Goal: Task Accomplishment & Management: Manage account settings

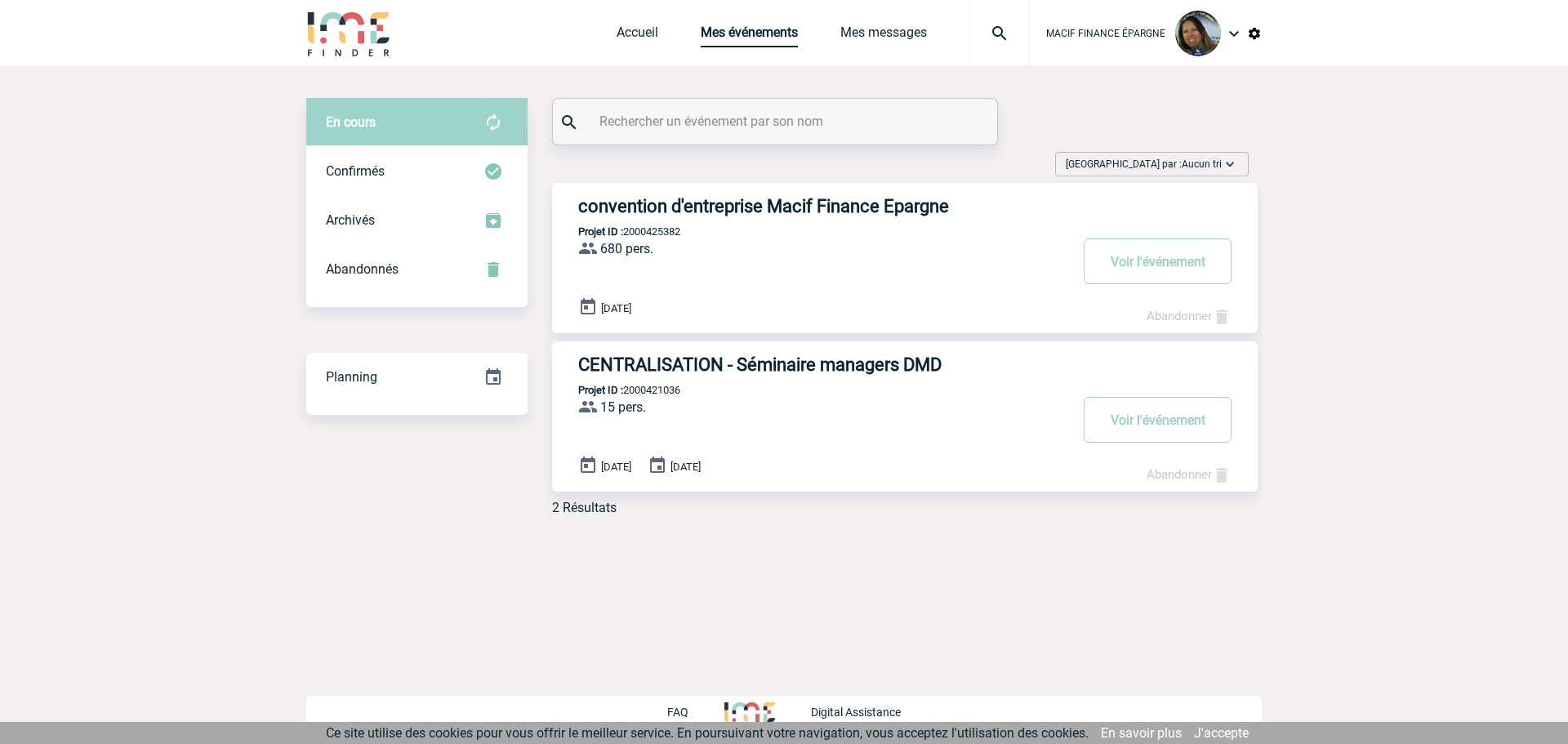
click at [779, 38] on link "Mes événements" at bounding box center [749, 35] width 97 height 23
click at [361, 215] on span "Archivés" at bounding box center [351, 220] width 49 height 15
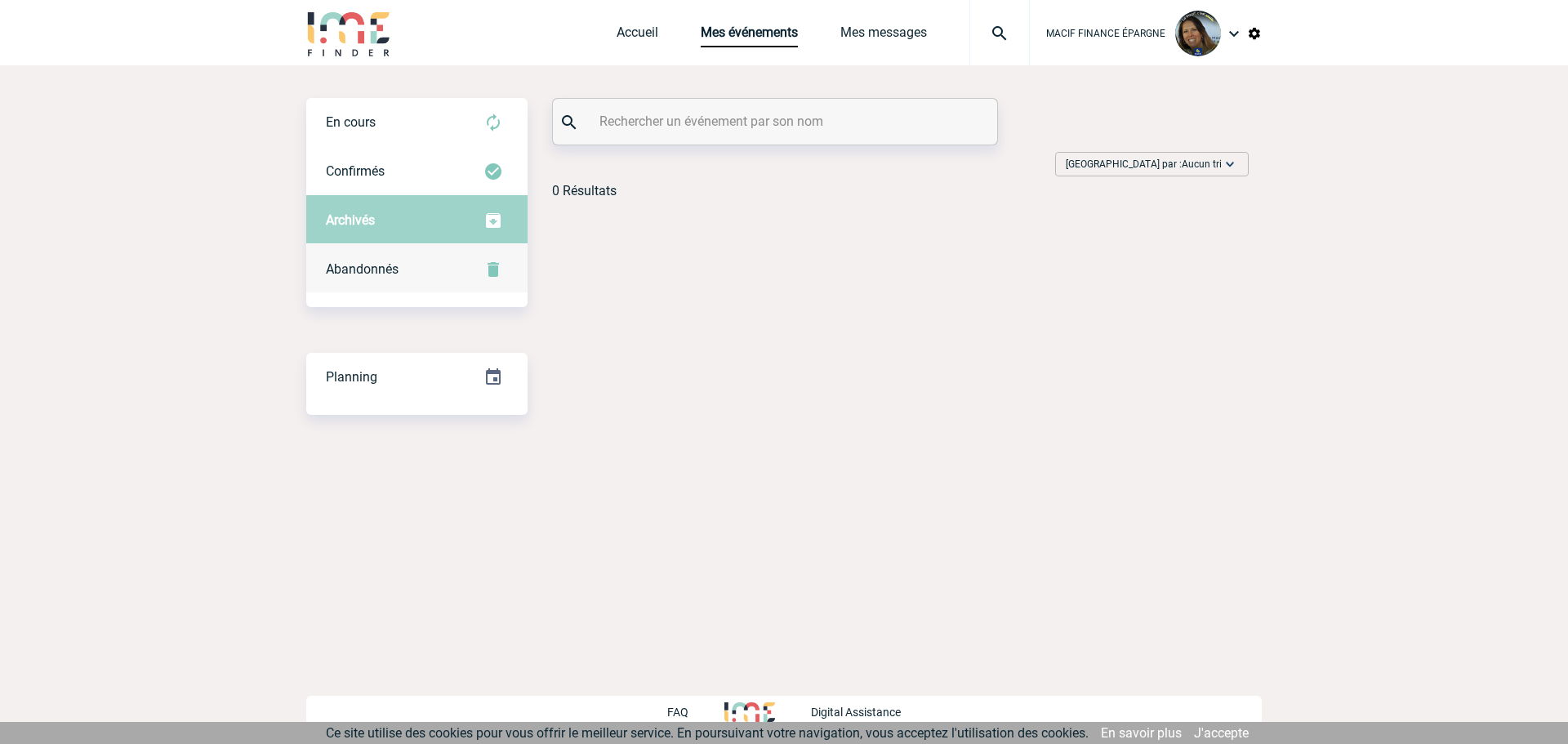
click at [364, 273] on span "Abandonnés" at bounding box center [362, 269] width 73 height 15
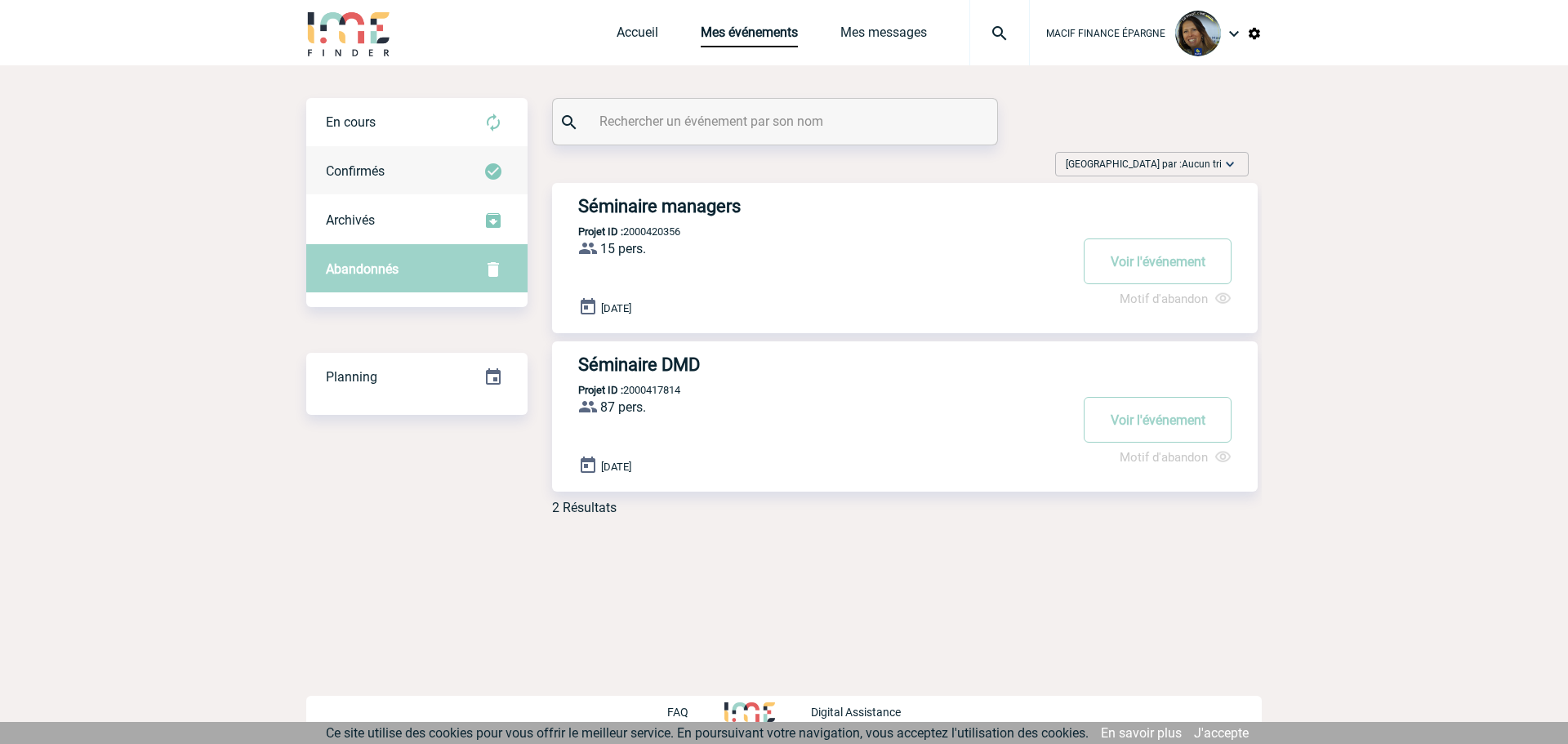
click at [360, 152] on div "Confirmés" at bounding box center [417, 172] width 222 height 49
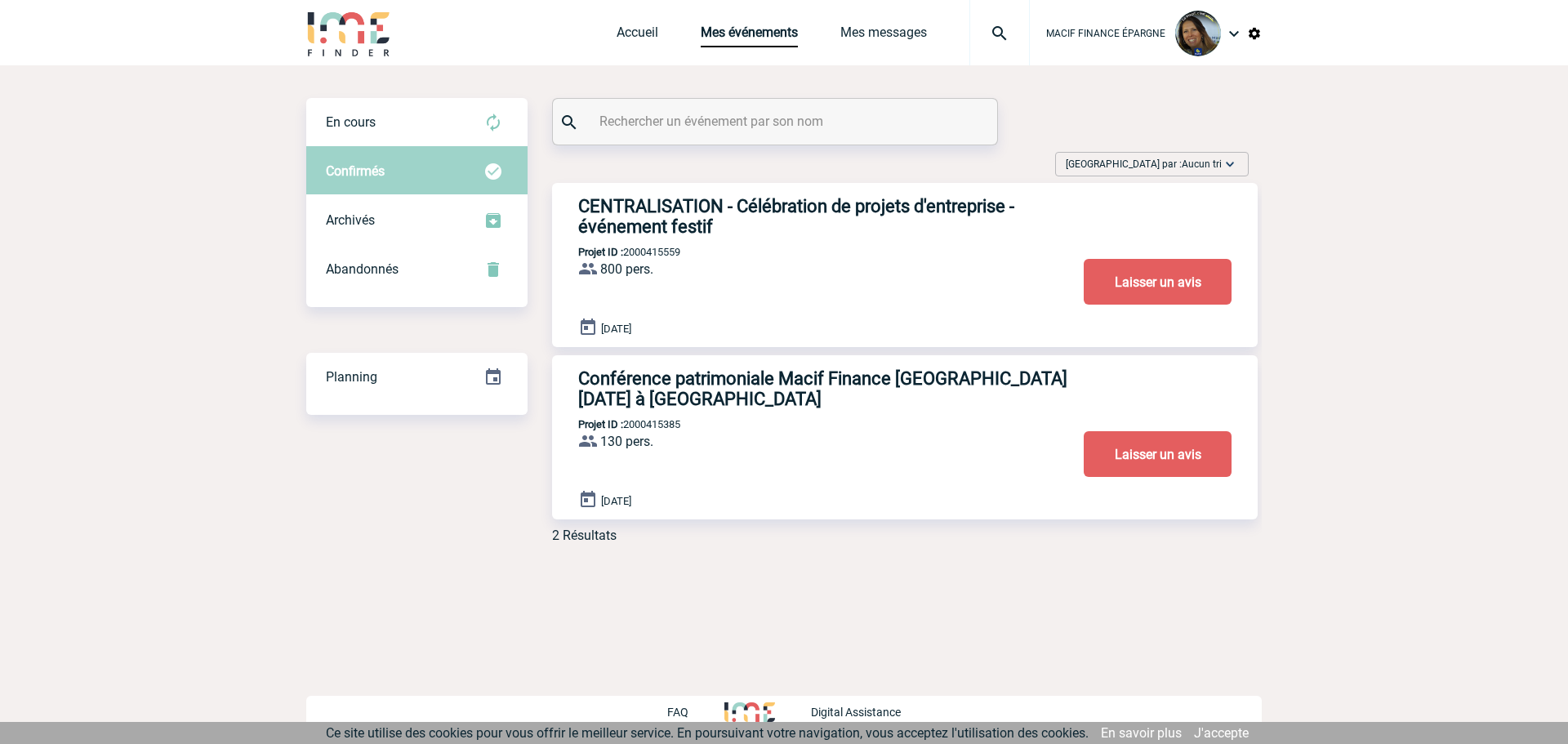
click at [814, 237] on h3 "CENTRALISATION - Célébration de projets d'entreprise - événement festif" at bounding box center [822, 216] width 490 height 41
click at [795, 211] on h3 "CENTRALISATION - Célébration de projets d'entreprise - événement festif" at bounding box center [822, 216] width 490 height 41
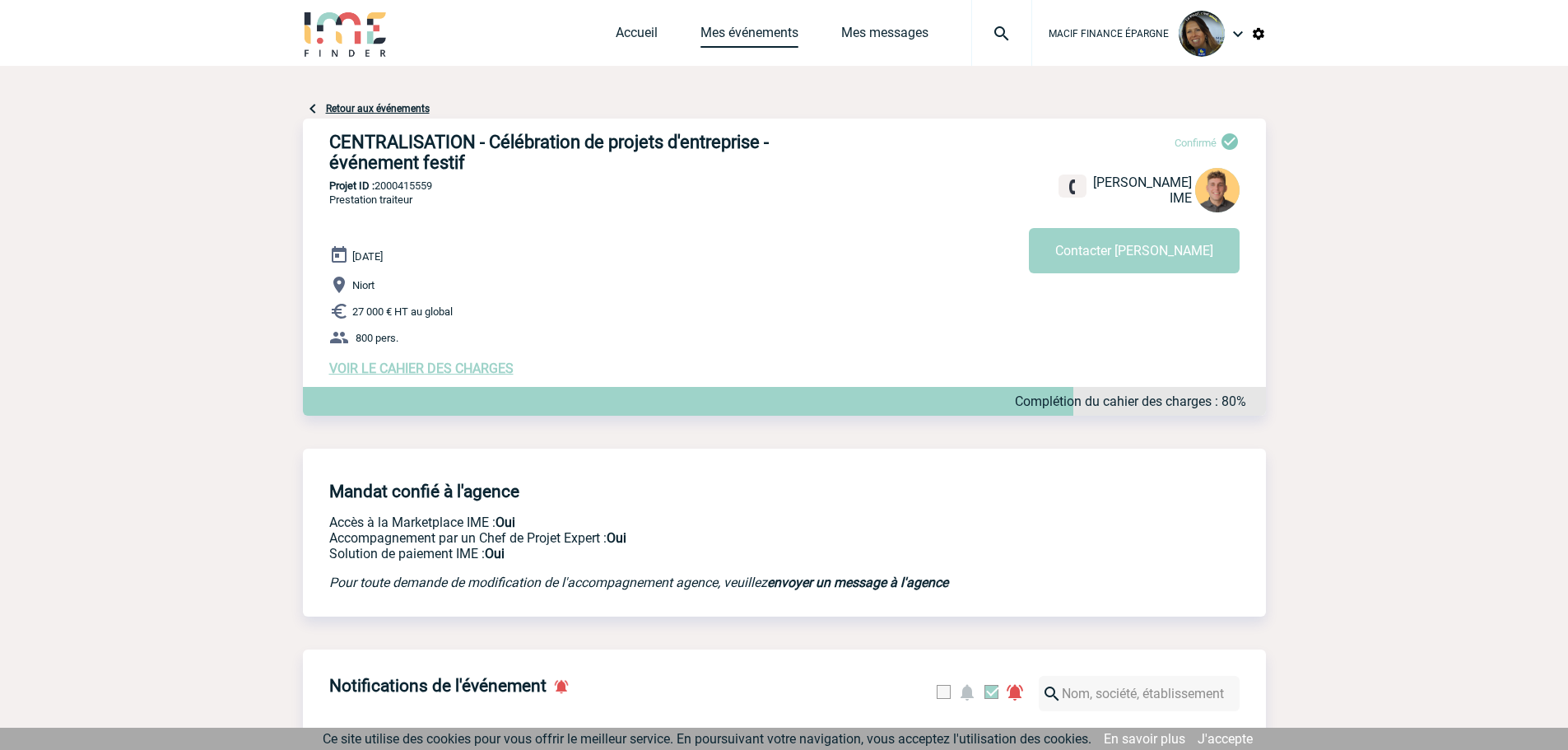
click at [728, 39] on link "Mes événements" at bounding box center [749, 36] width 98 height 23
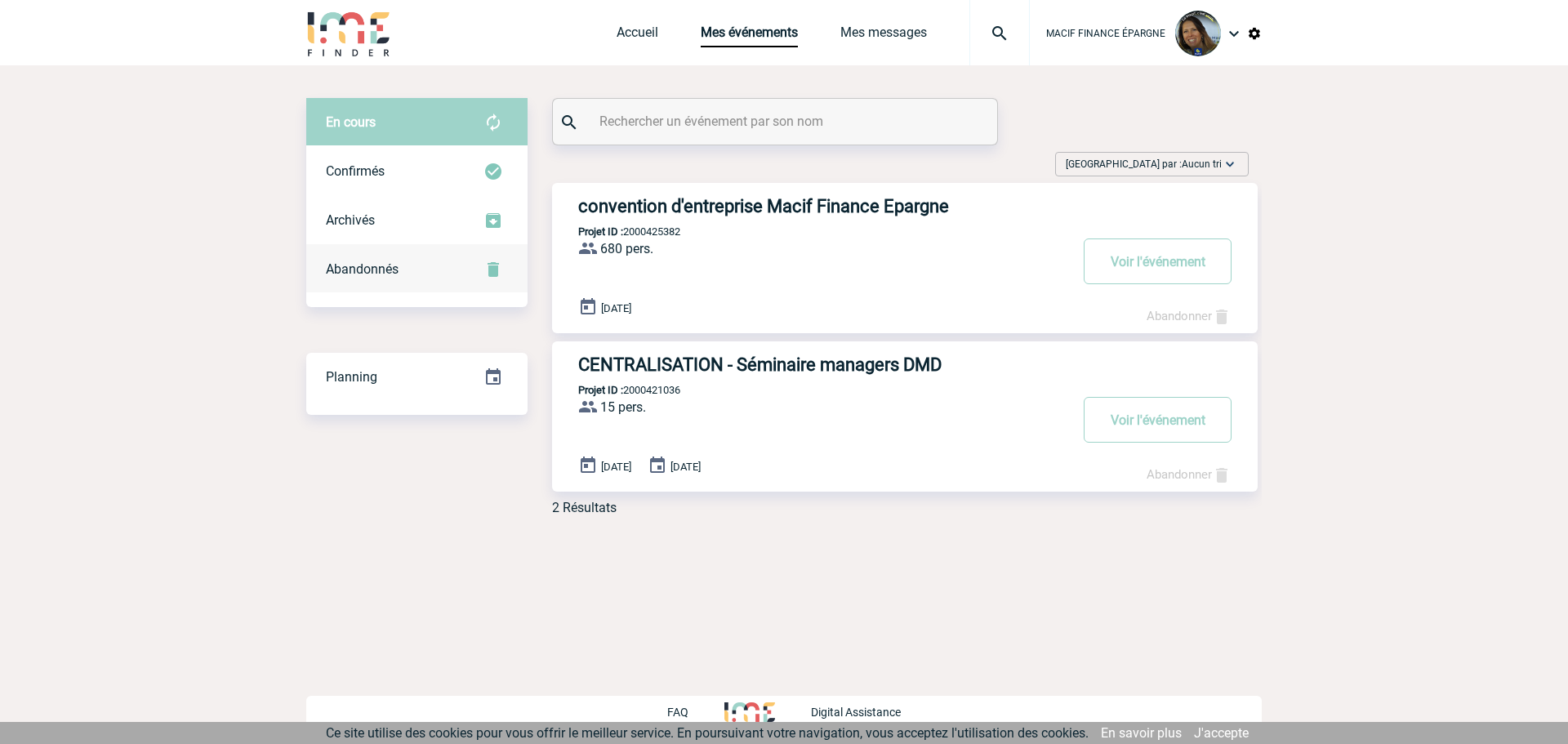
click at [362, 272] on span "Abandonnés" at bounding box center [362, 269] width 73 height 15
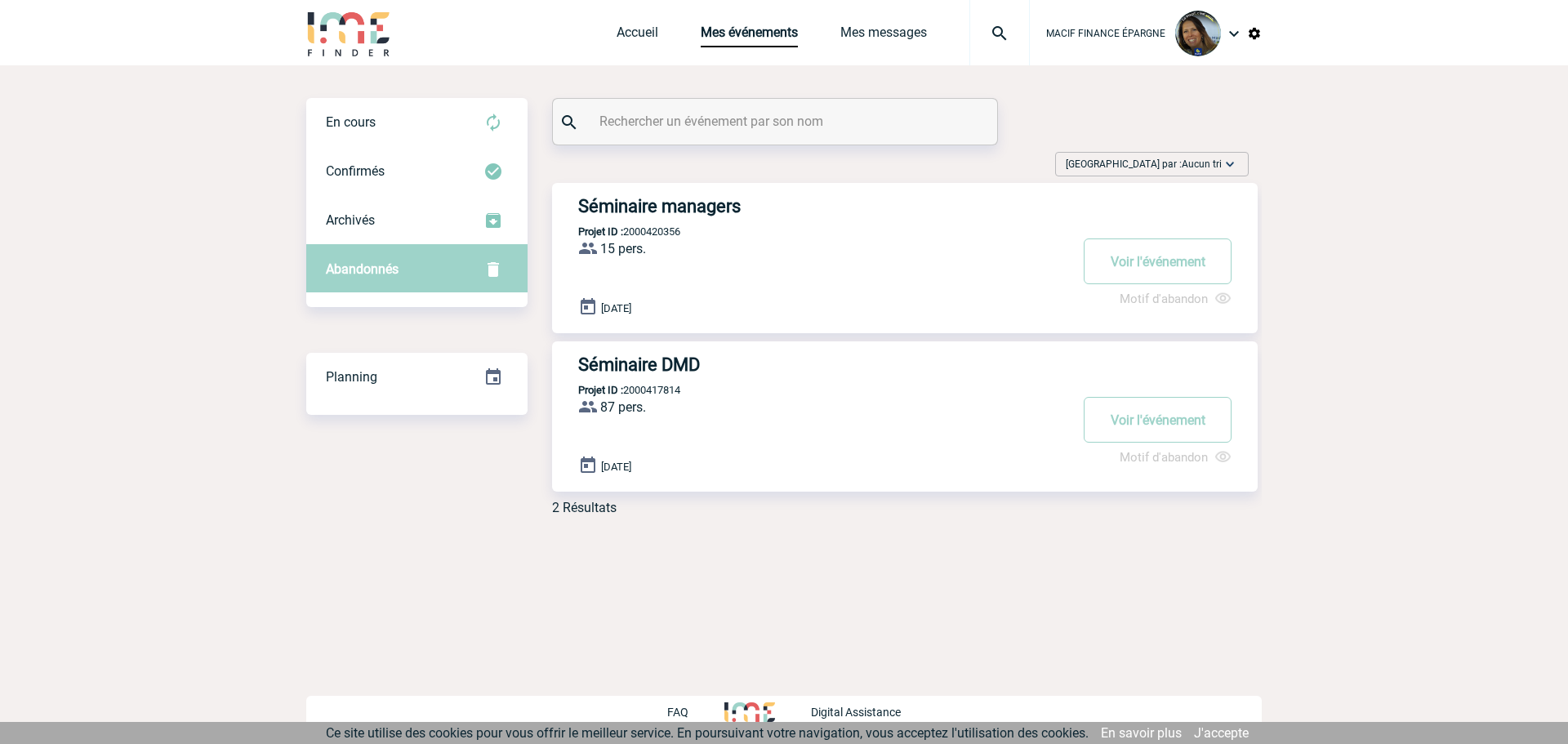
click at [691, 252] on div "Séminaire managers Projet ID : 2000420356 15 pers. ProjetID : 2000420356 le [DA…" at bounding box center [905, 257] width 706 height 150
click at [668, 212] on h3 "Séminaire managers" at bounding box center [822, 206] width 490 height 20
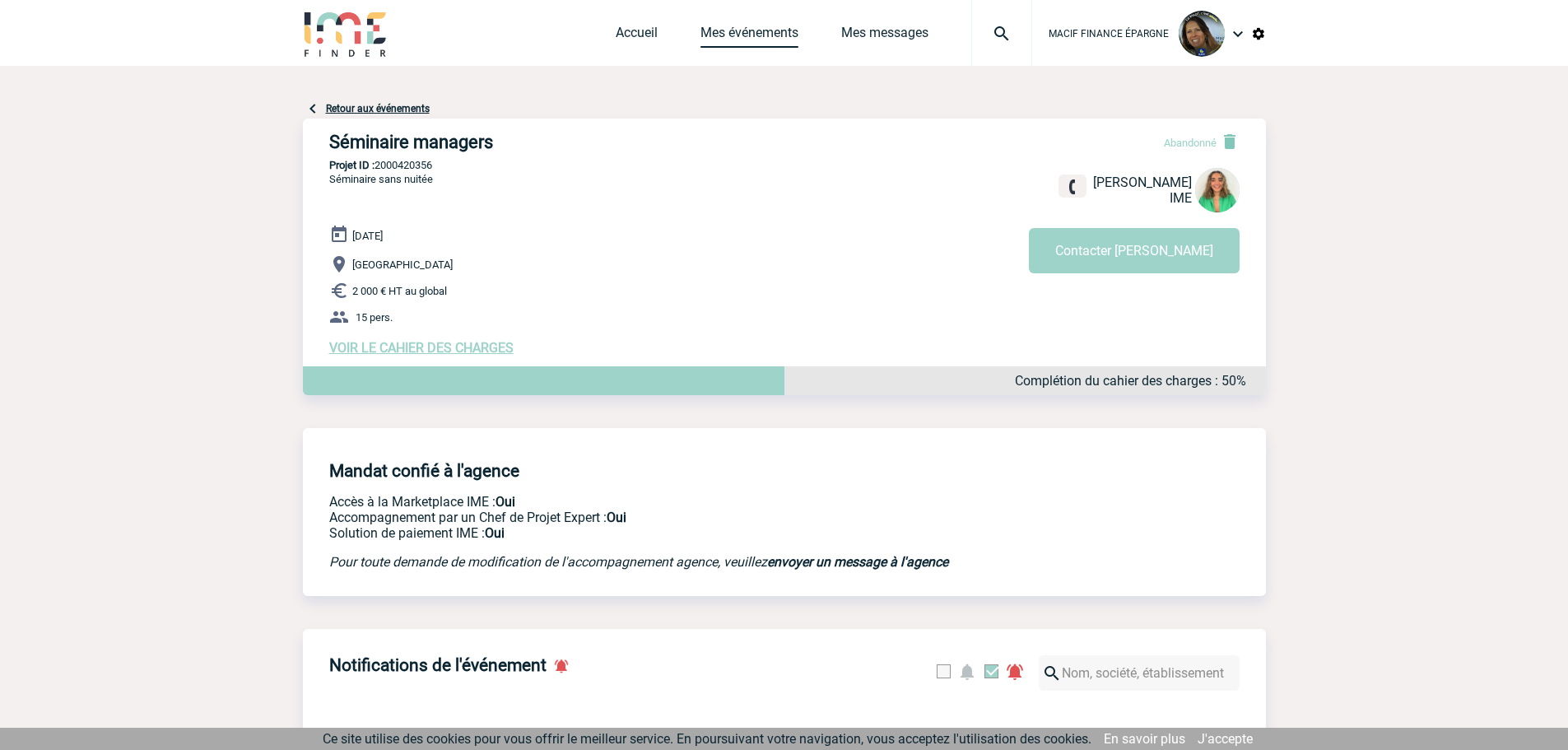
click at [720, 27] on link "Mes événements" at bounding box center [749, 36] width 98 height 23
